Goal: Task Accomplishment & Management: Manage account settings

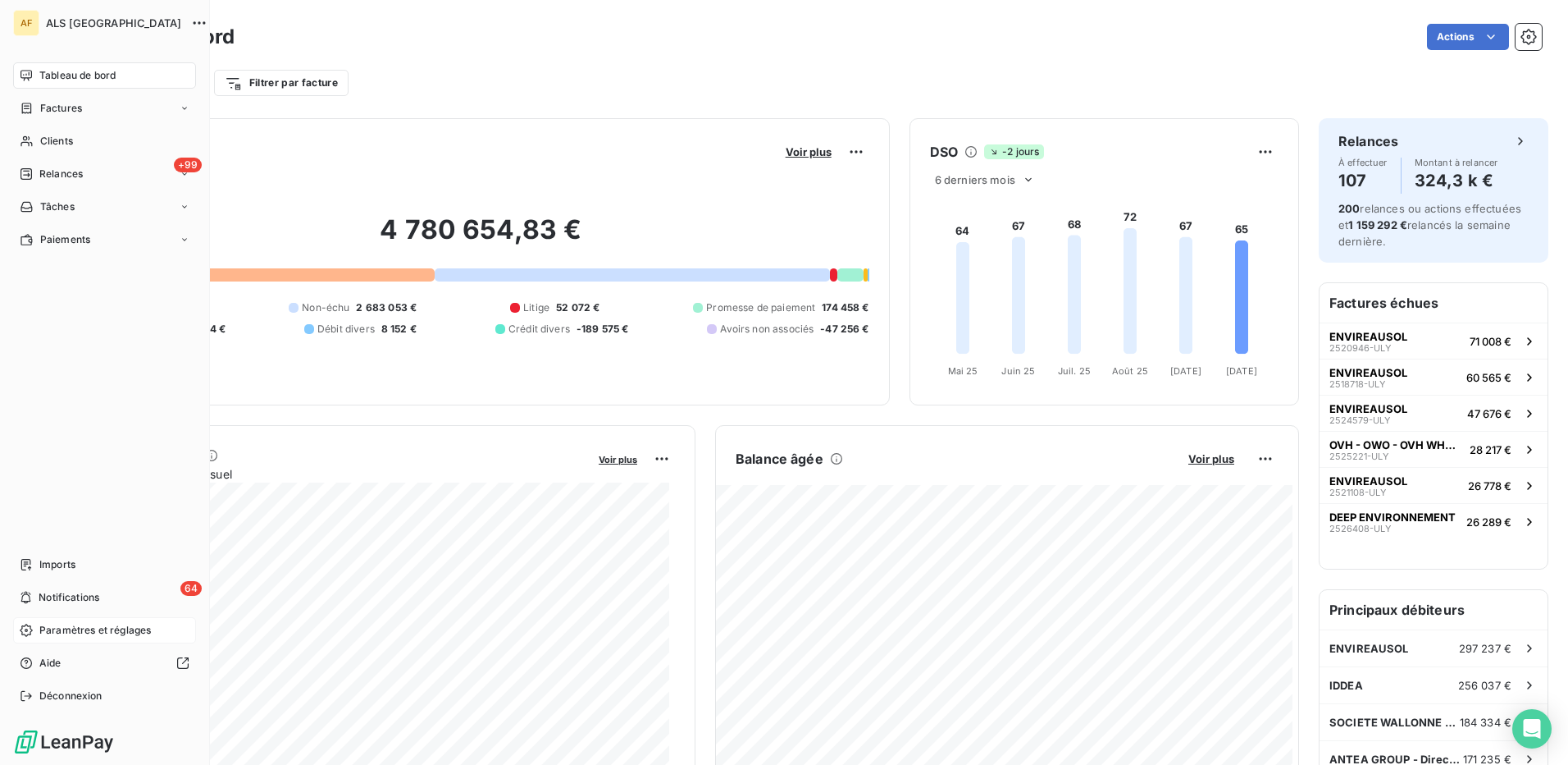
click at [76, 633] on span "Paramètres et réglages" at bounding box center [95, 630] width 112 height 15
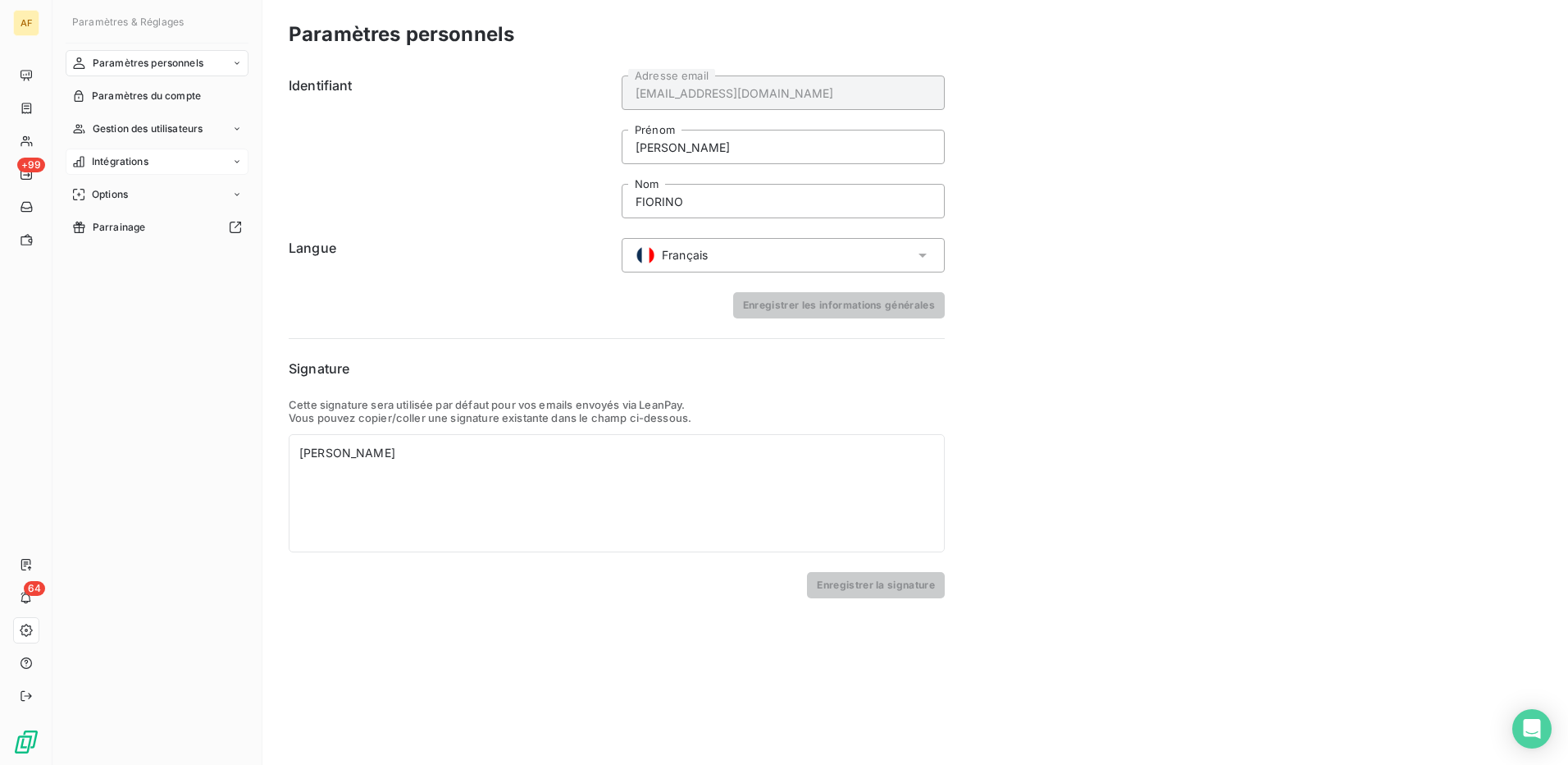
click at [118, 161] on span "Intégrations" at bounding box center [120, 162] width 56 height 15
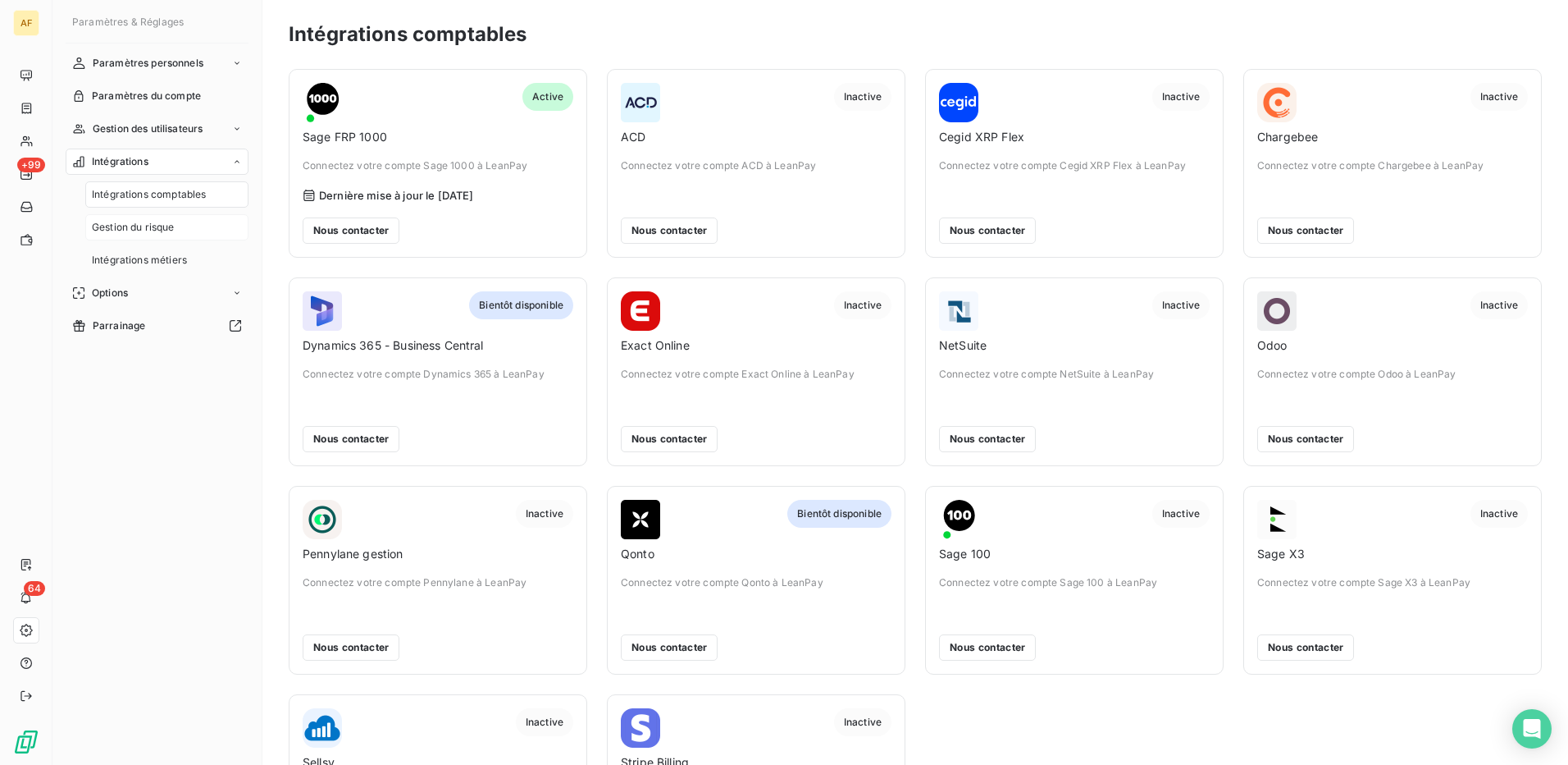
click at [142, 226] on span "Gestion du risque" at bounding box center [133, 228] width 82 height 15
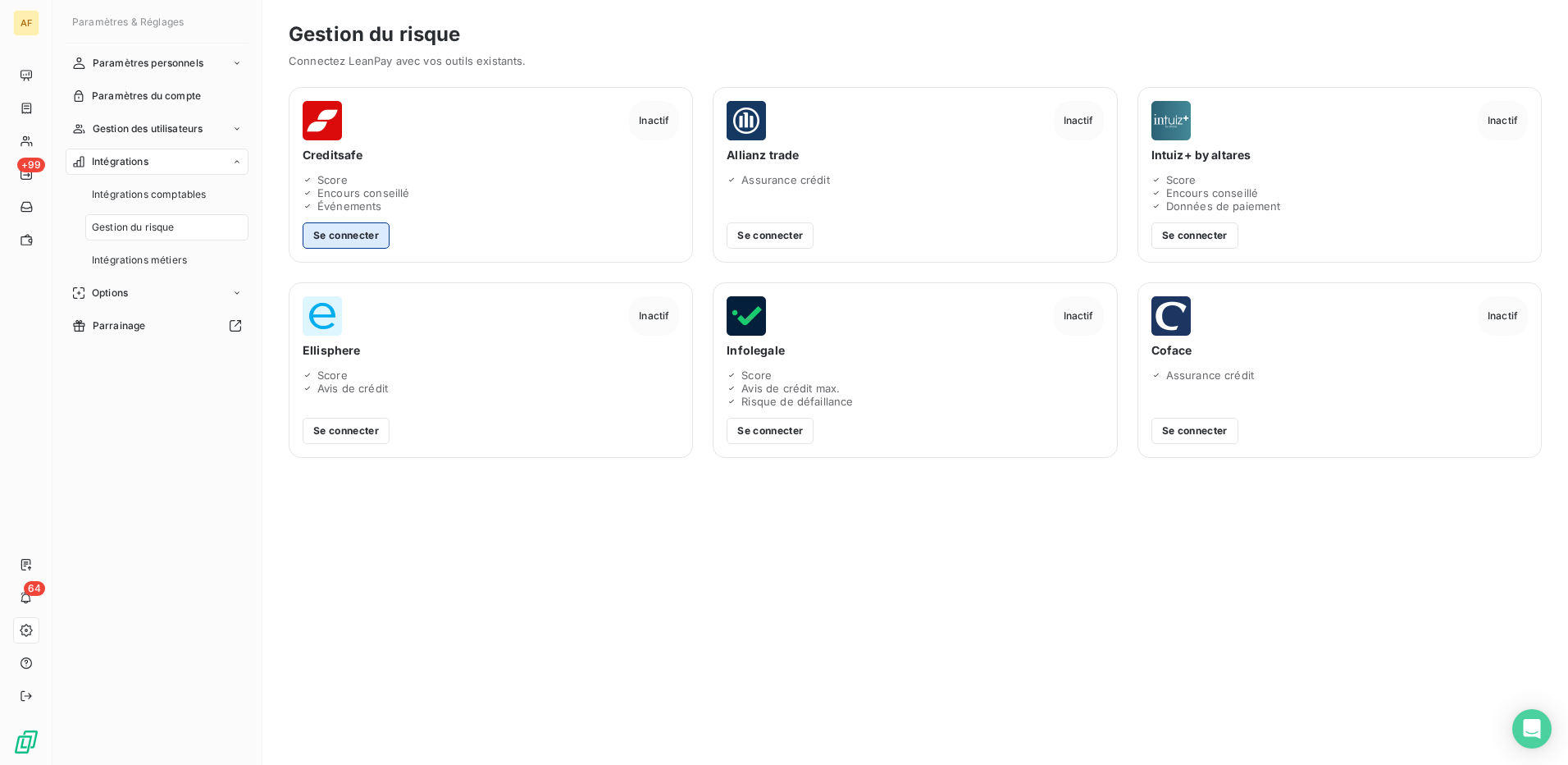
click at [346, 240] on button "Se connecter" at bounding box center [346, 235] width 87 height 26
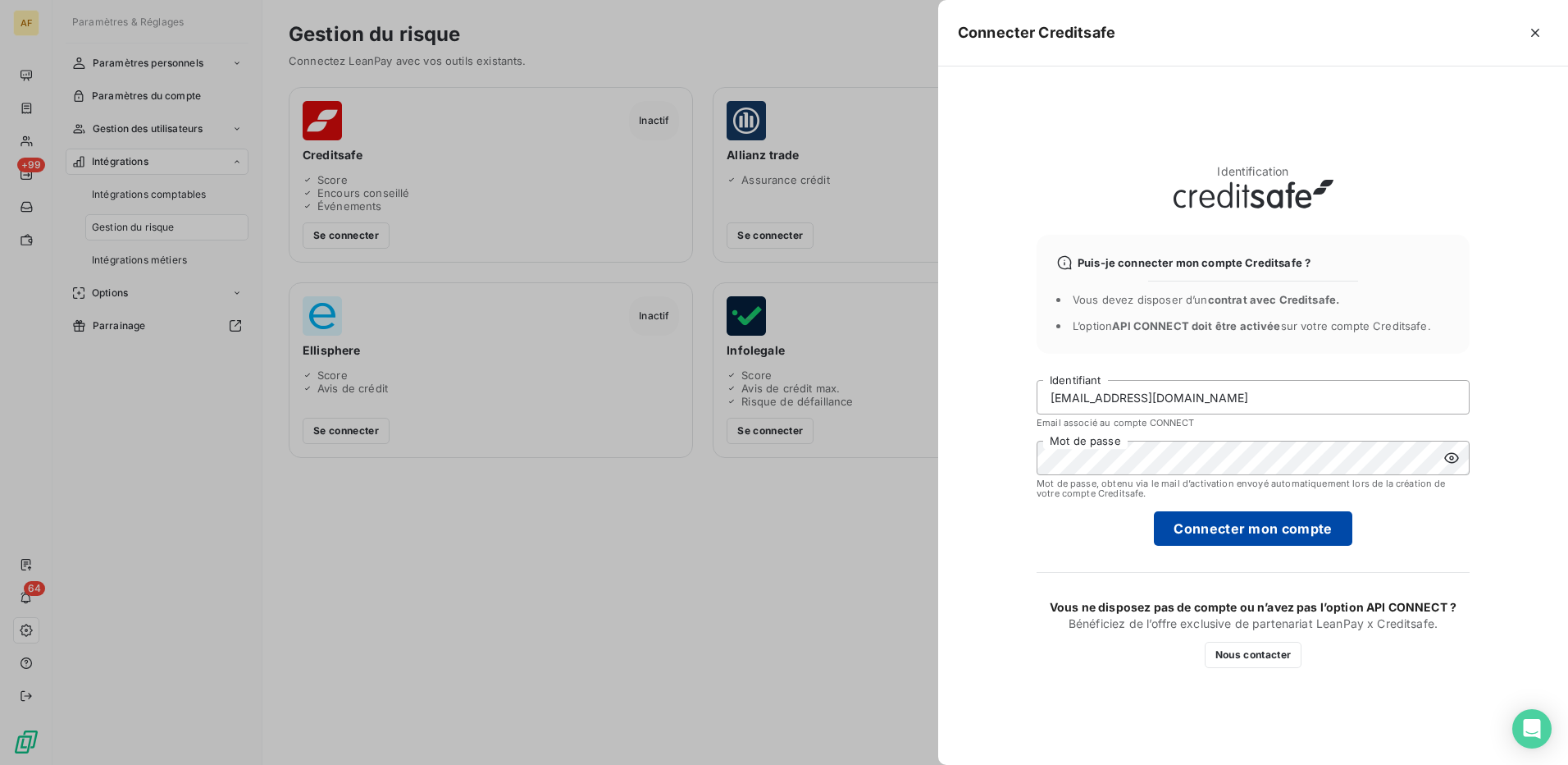
click at [1195, 529] on button "Connecter mon compte" at bounding box center [1252, 528] width 198 height 35
click at [1232, 391] on input "[EMAIL_ADDRESS][DOMAIN_NAME]" at bounding box center [1253, 397] width 433 height 35
type input "[PERSON_NAME][EMAIL_ADDRESS][DOMAIN_NAME]"
click at [1213, 534] on button "Connecter mon compte" at bounding box center [1252, 528] width 198 height 35
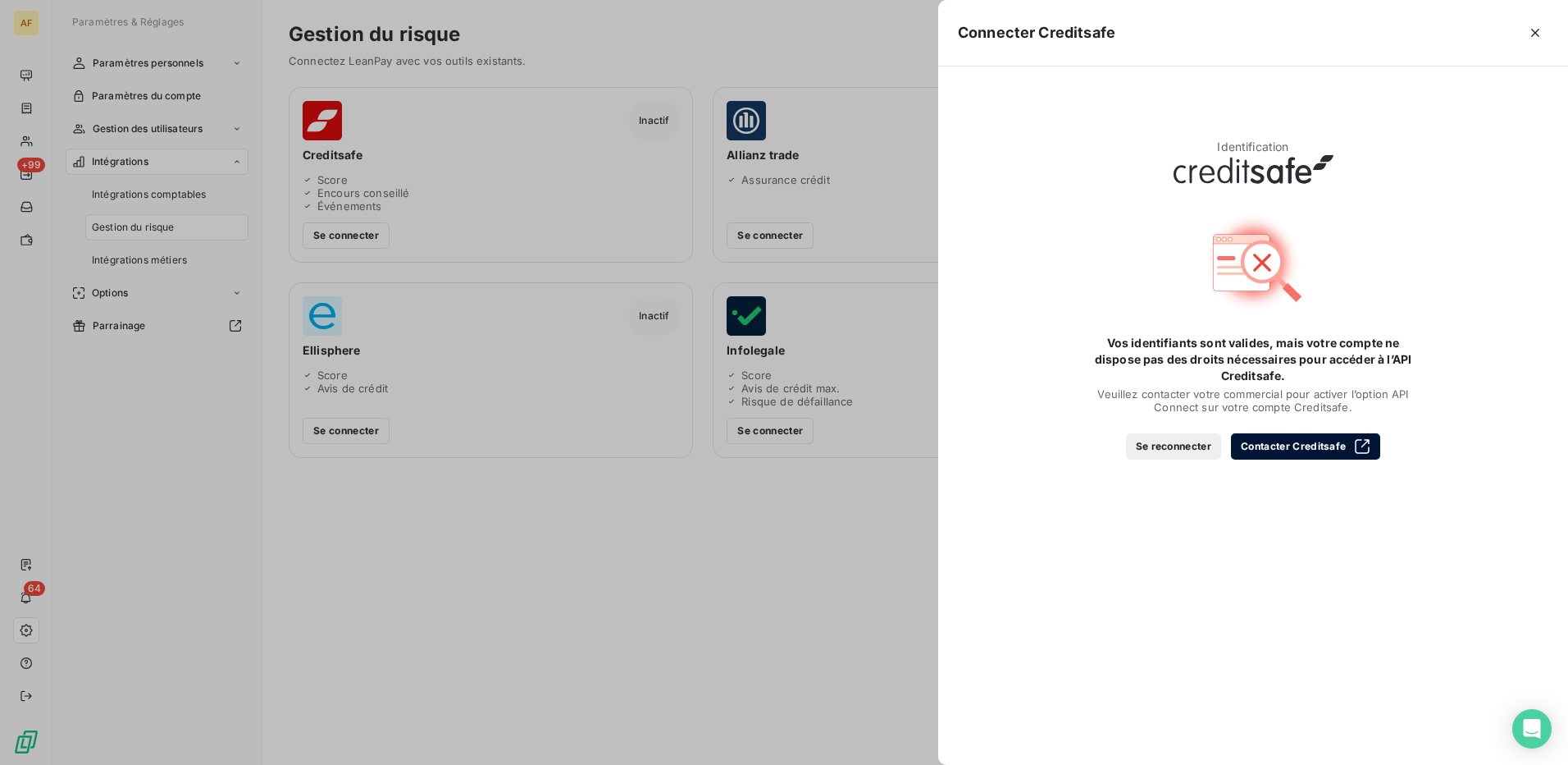
click at [1321, 442] on button "Contacter Creditsafe" at bounding box center [1306, 446] width 149 height 26
click at [1191, 521] on div "Identification Vos identifiants sont valides, mais votre compte ne dispose pas …" at bounding box center [1253, 415] width 630 height 698
drag, startPoint x: 996, startPoint y: 110, endPoint x: 1272, endPoint y: 167, distance: 281.8
click at [1272, 167] on div "Identification Vos identifiants sont valides, mais votre compte ne dispose pas …" at bounding box center [1253, 415] width 630 height 698
click at [1068, 198] on div "Identification Vos identifiants sont valides, mais votre compte ne dispose pas …" at bounding box center [1253, 299] width 485 height 321
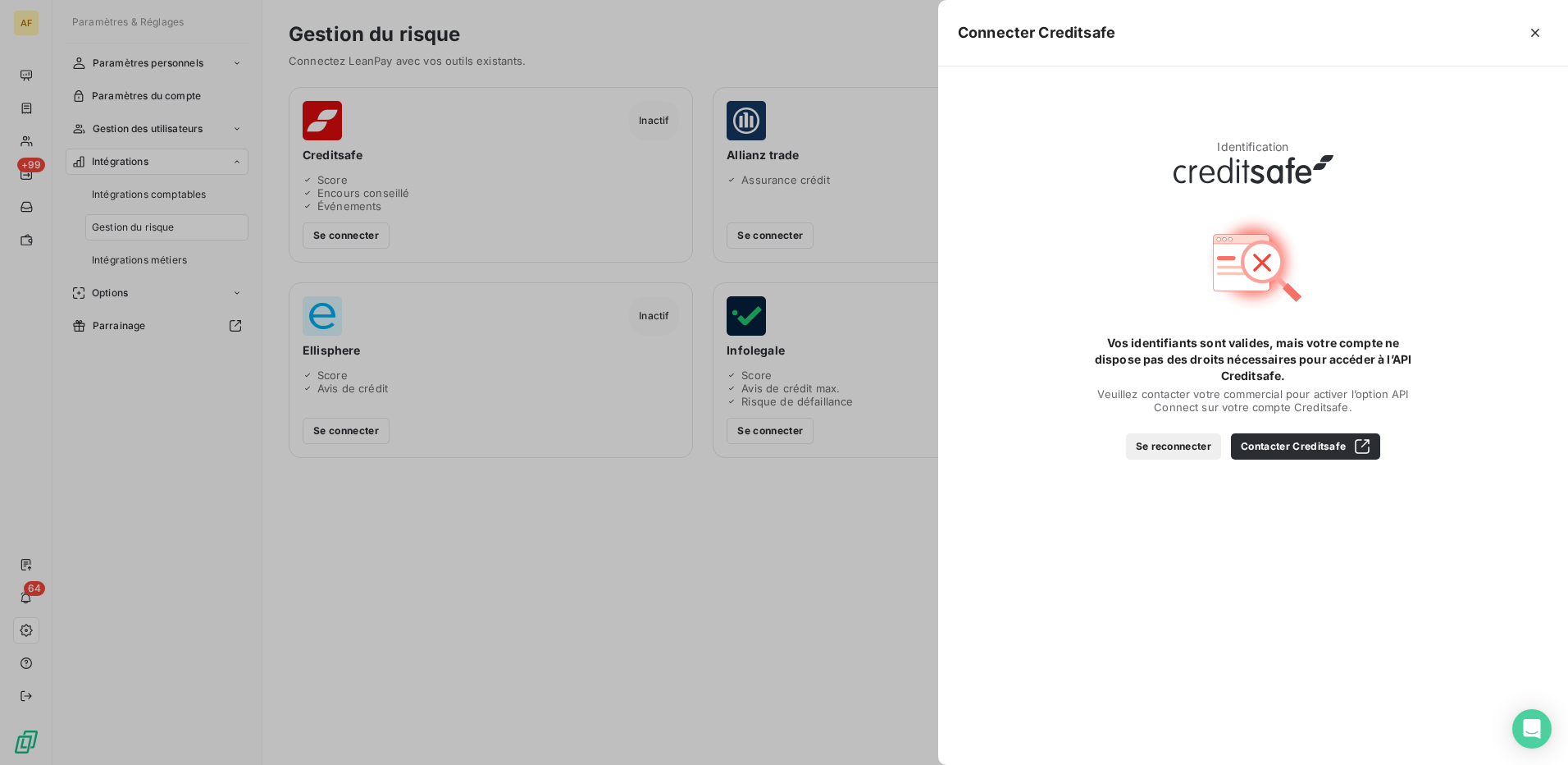
click at [411, 509] on div at bounding box center [784, 382] width 1568 height 765
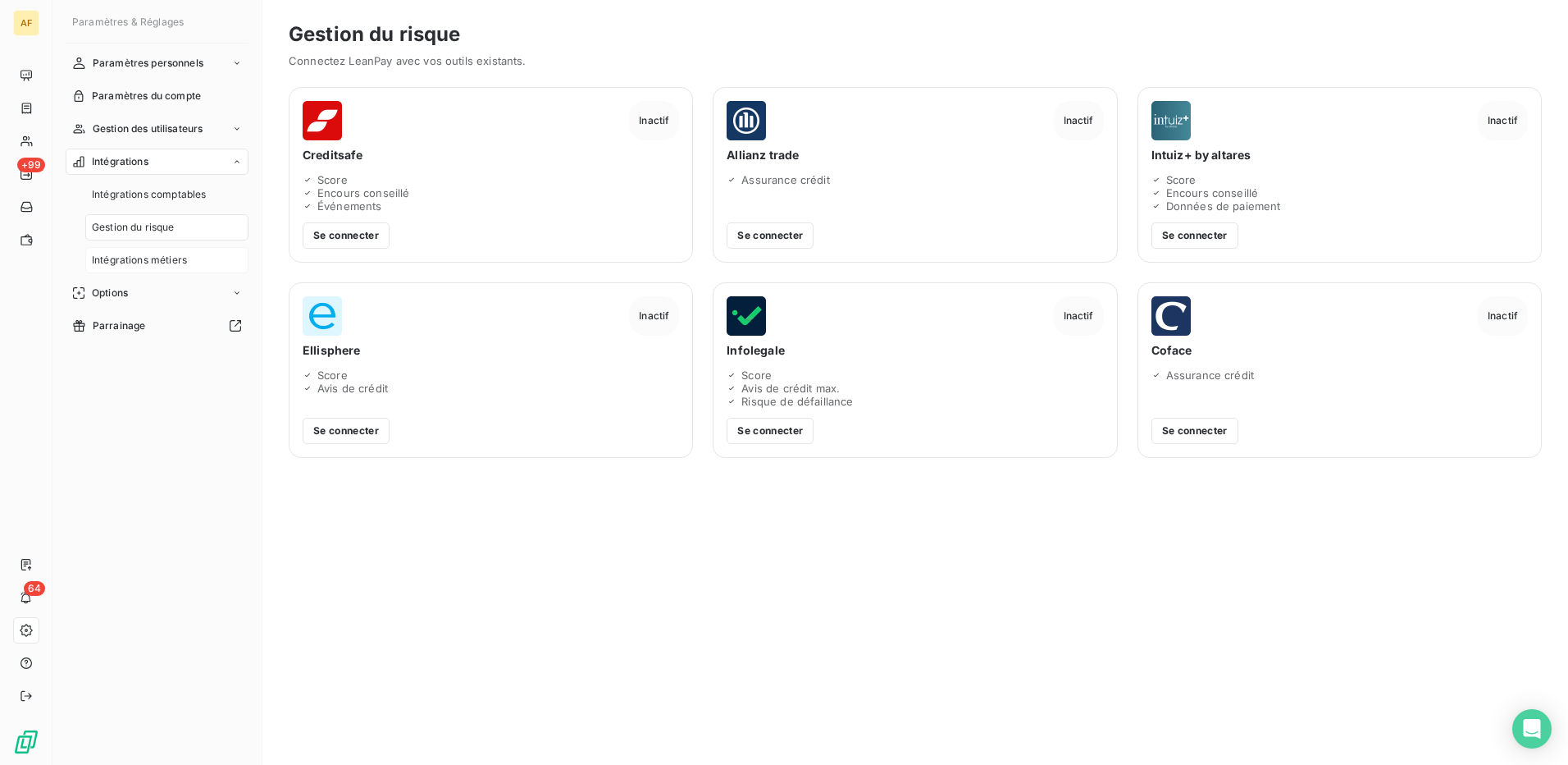
click at [124, 261] on span "Intégrations métiers" at bounding box center [140, 261] width 96 height 15
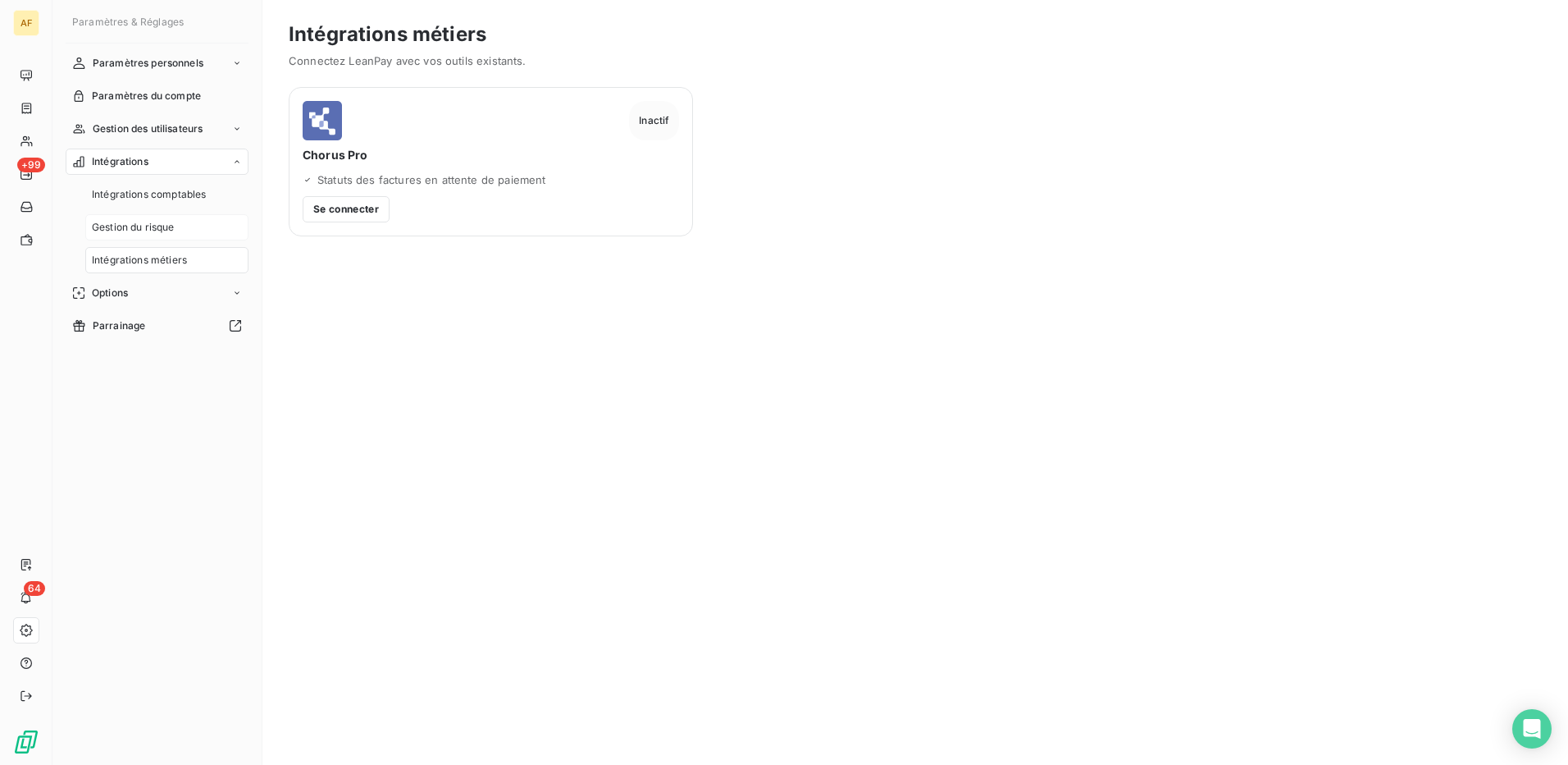
click at [131, 228] on span "Gestion du risque" at bounding box center [133, 228] width 82 height 15
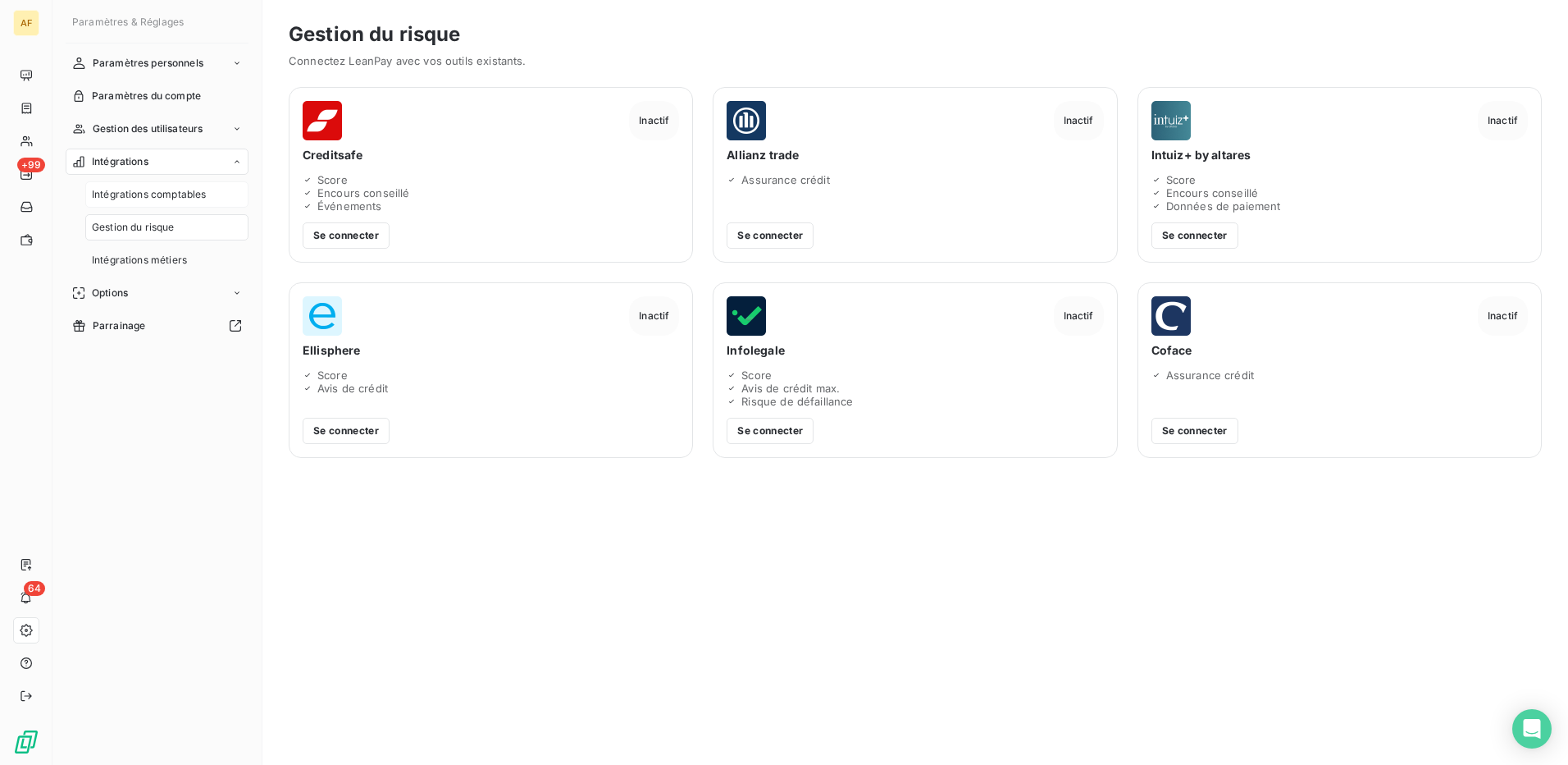
click at [140, 195] on span "Intégrations comptables" at bounding box center [149, 195] width 114 height 15
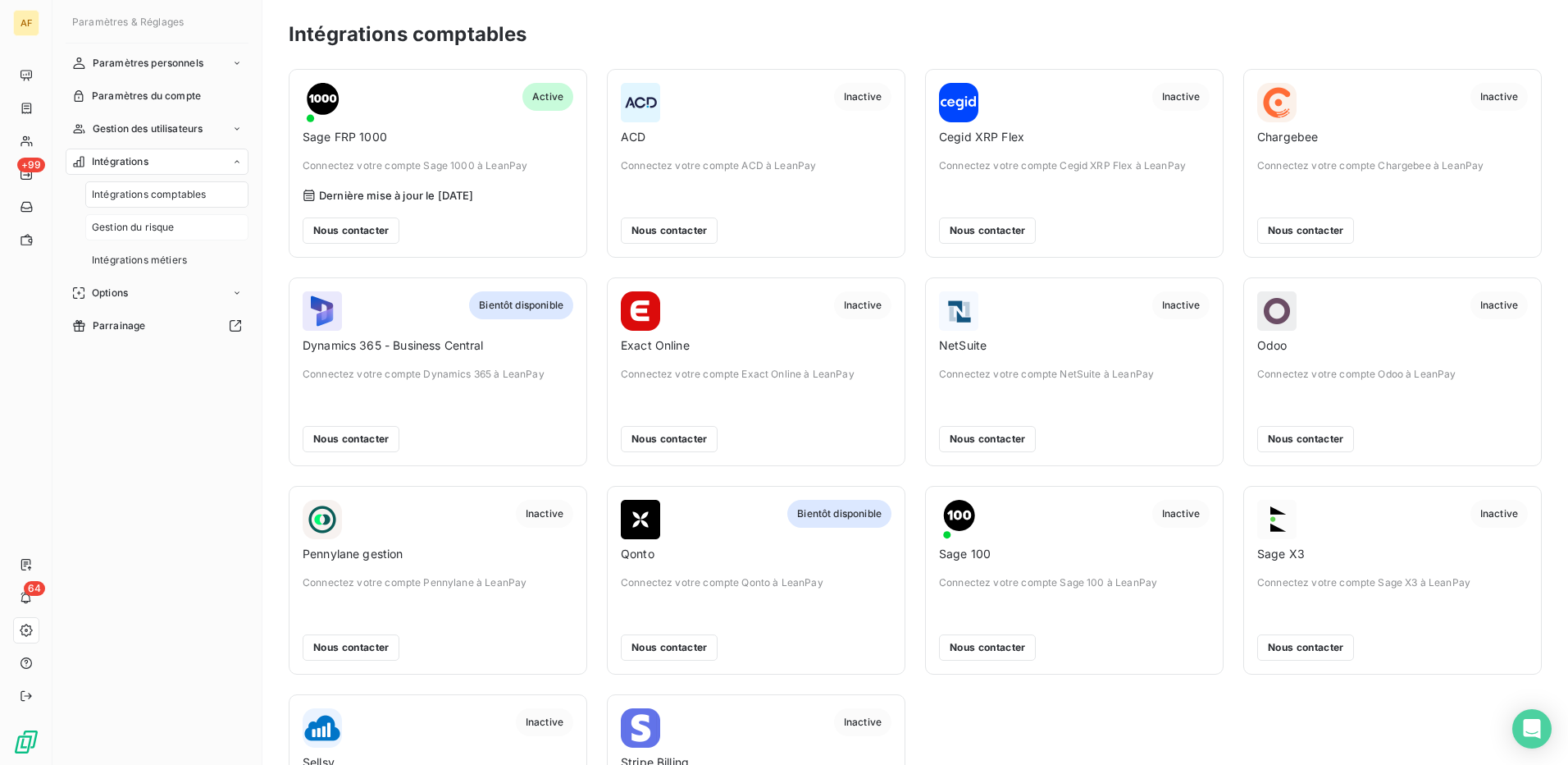
click at [145, 232] on span "Gestion du risque" at bounding box center [133, 228] width 82 height 15
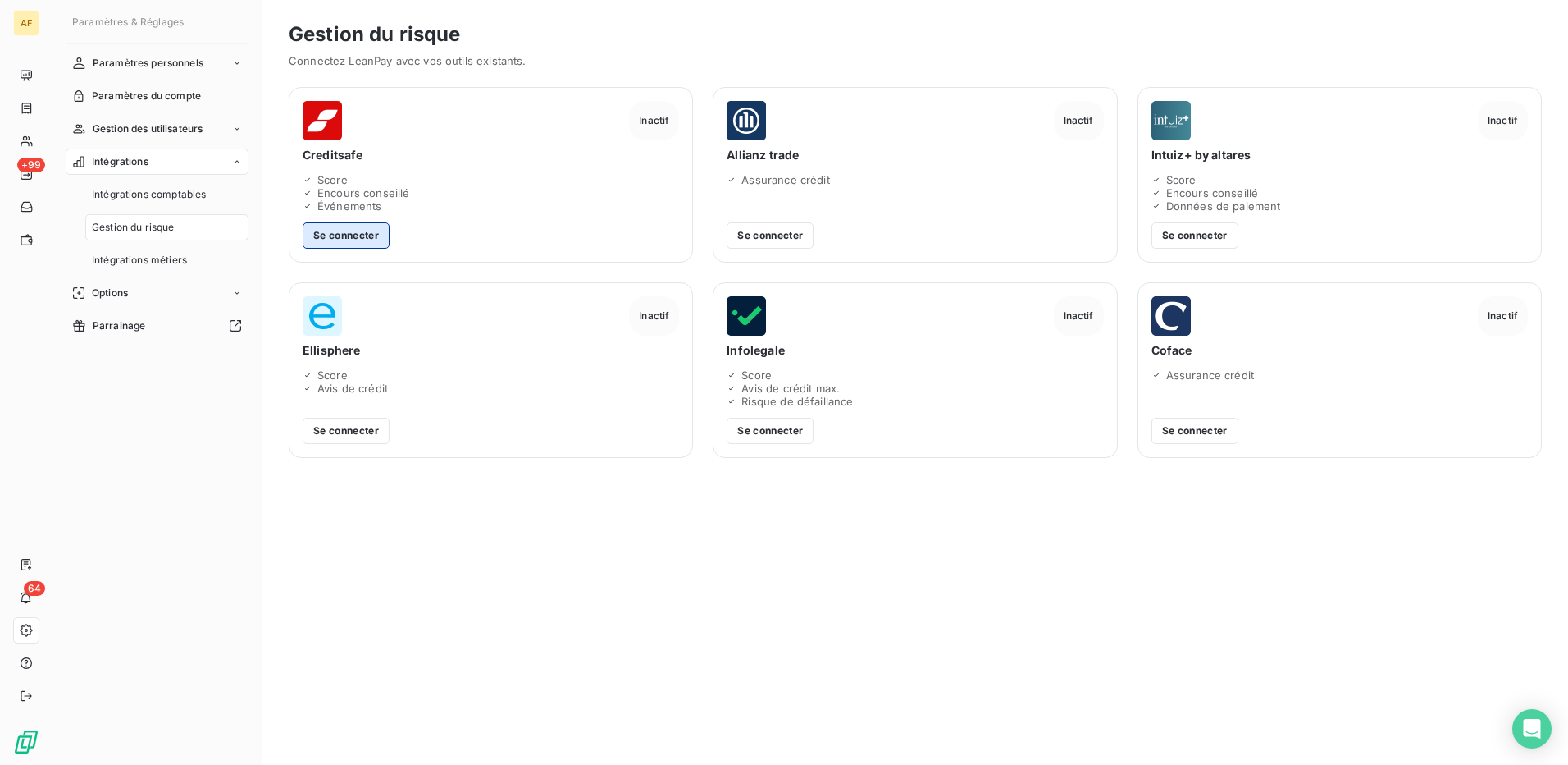
click at [351, 241] on button "Se connecter" at bounding box center [346, 235] width 87 height 26
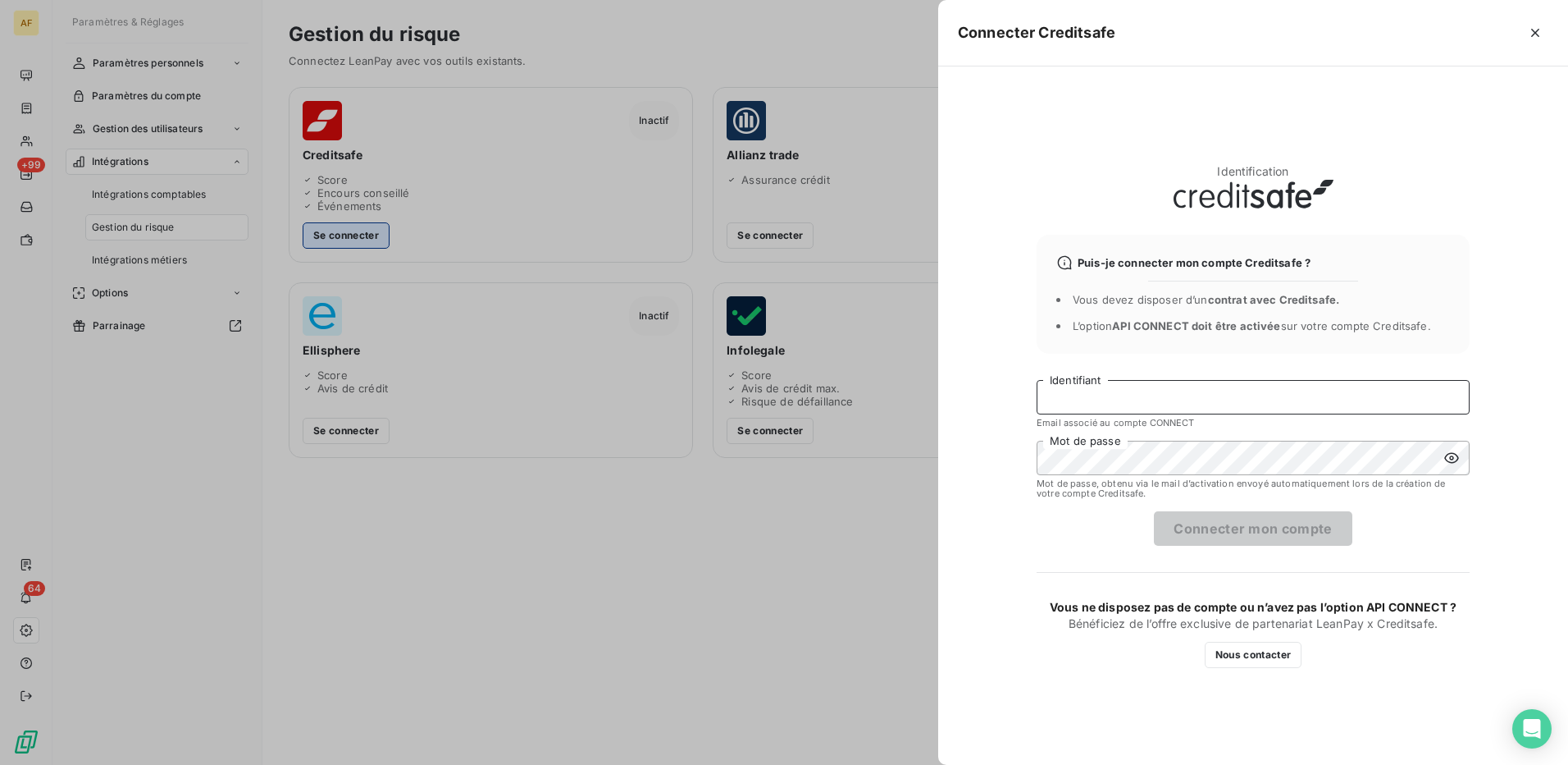
type input "[PERSON_NAME][EMAIL_ADDRESS][DOMAIN_NAME]"
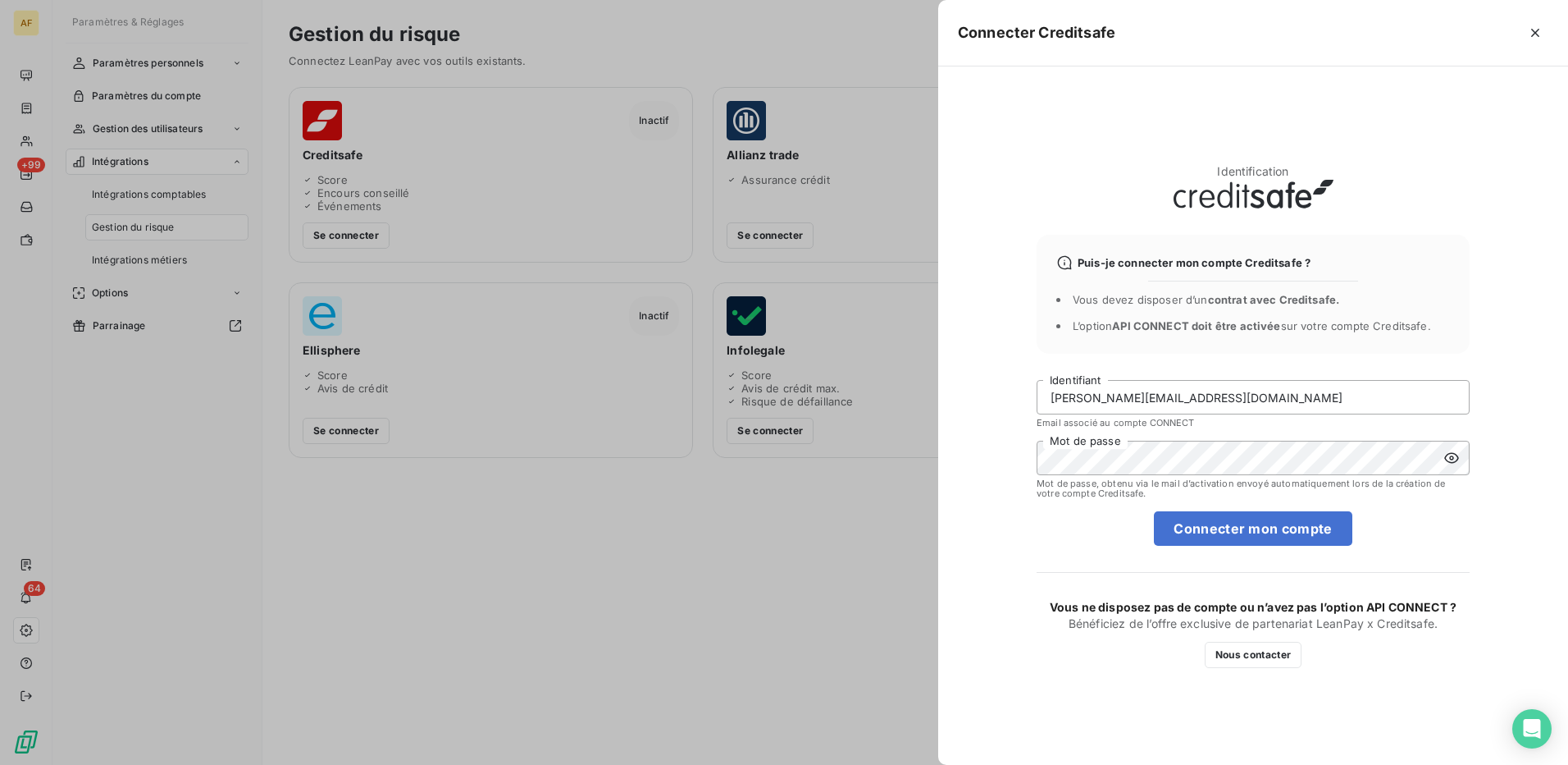
click at [124, 61] on div at bounding box center [784, 382] width 1568 height 765
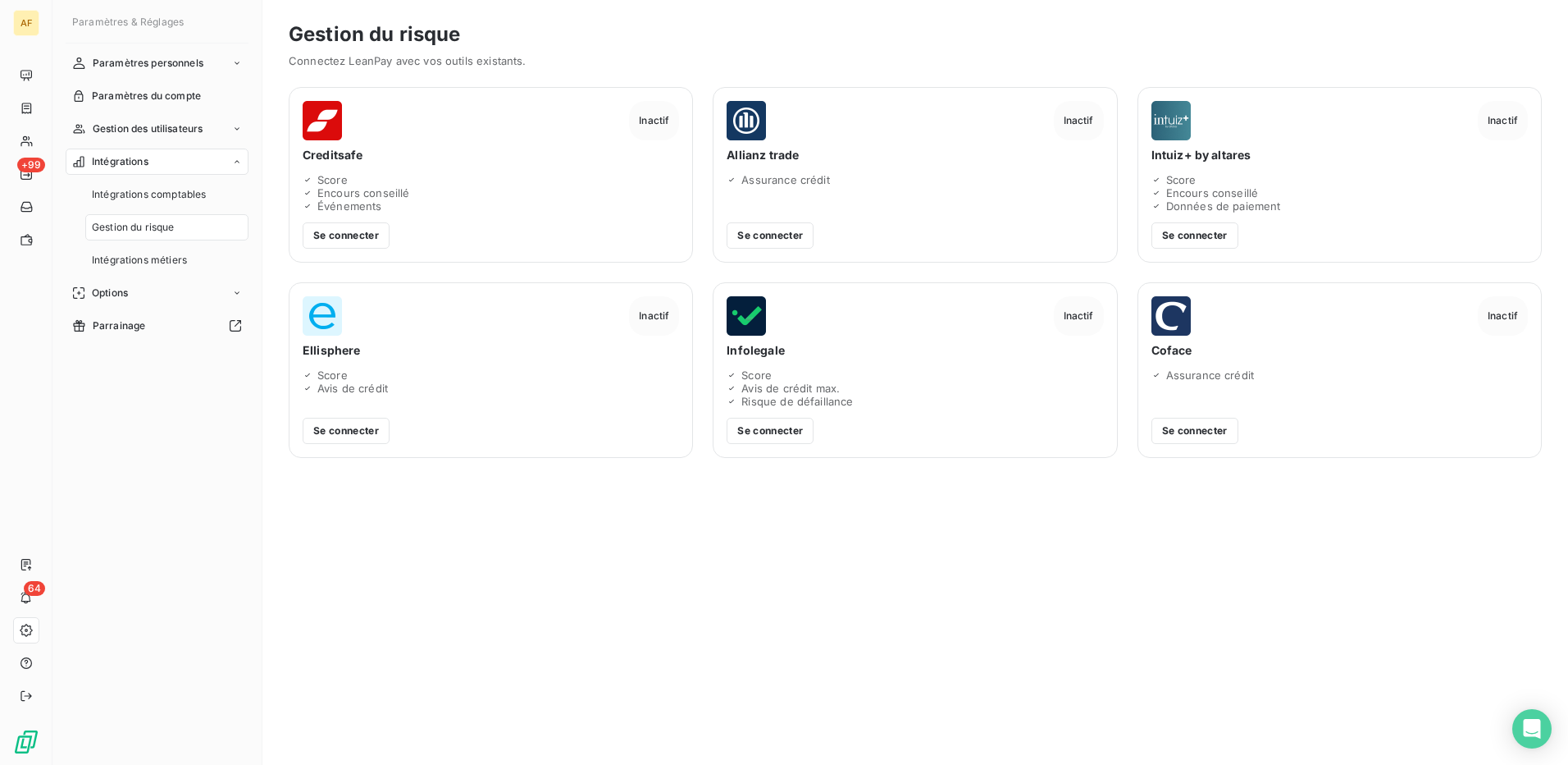
click at [124, 61] on span "Paramètres personnels" at bounding box center [148, 64] width 111 height 15
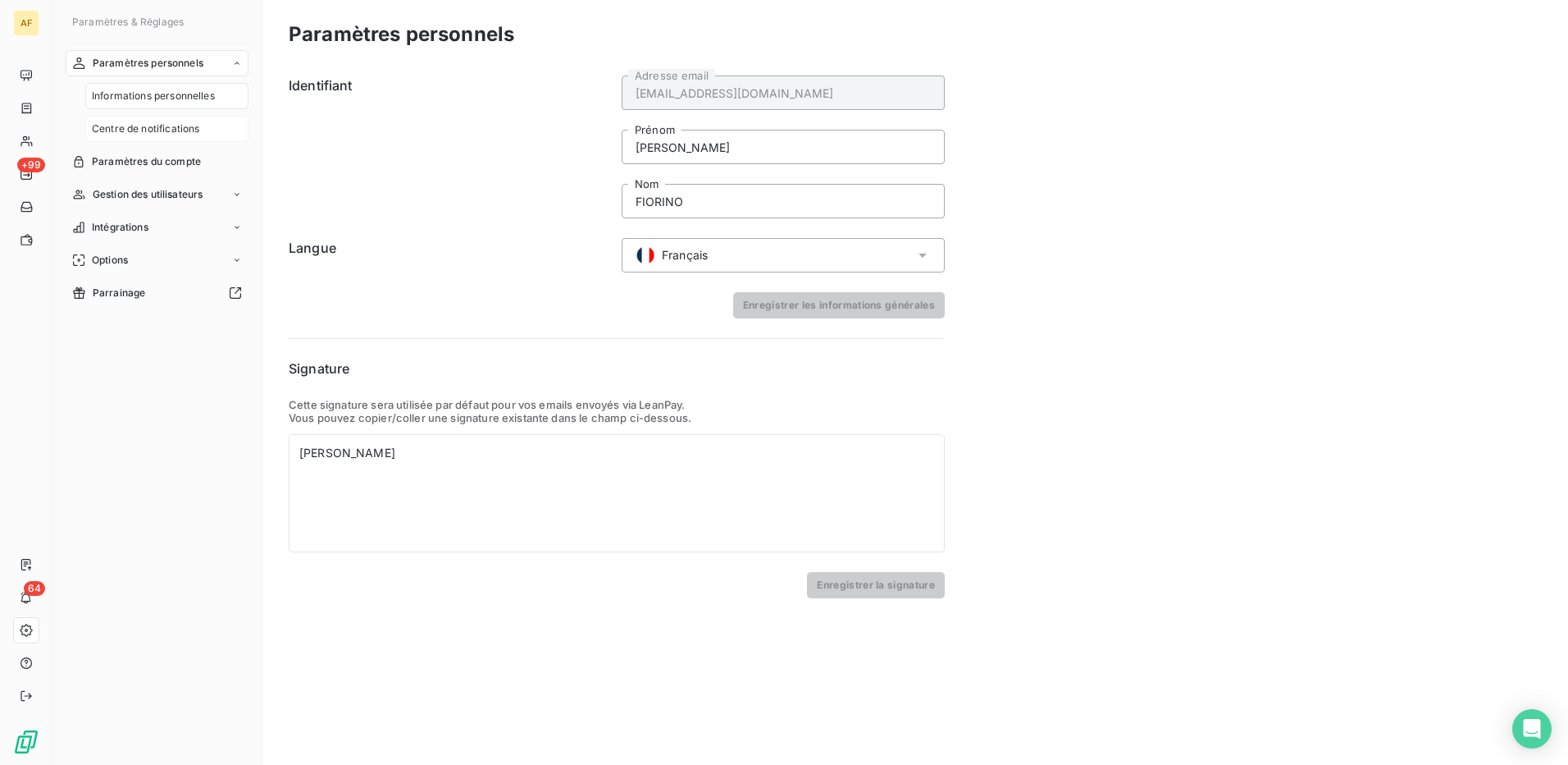
click at [136, 128] on span "Centre de notifications" at bounding box center [145, 129] width 108 height 15
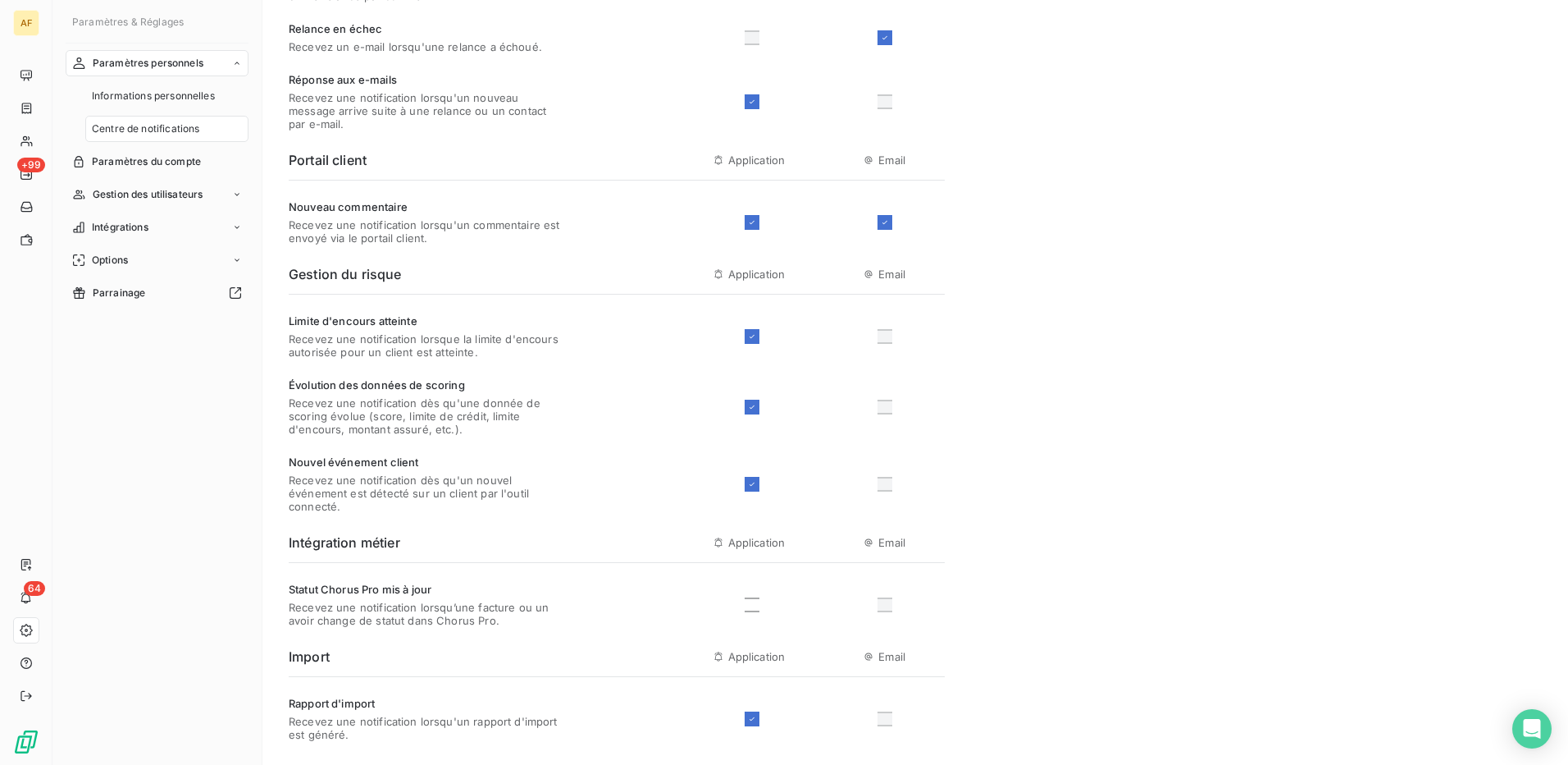
scroll to position [411, 0]
